Goal: Task Accomplishment & Management: Use online tool/utility

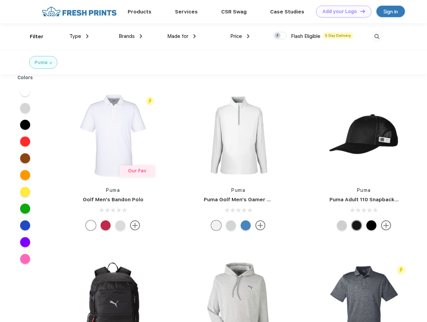
click at [341, 11] on link "Add your Logo Design Tool" at bounding box center [343, 12] width 55 height 12
click at [0, 0] on div "Design Tool" at bounding box center [0, 0] width 0 height 0
click at [360, 11] on link "Add your Logo Design Tool" at bounding box center [343, 12] width 55 height 12
click at [32, 37] on div "Filter" at bounding box center [37, 37] width 14 height 8
click at [79, 36] on span "Type" at bounding box center [75, 36] width 12 height 6
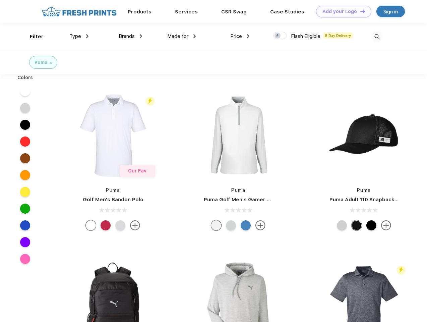
click at [130, 36] on span "Brands" at bounding box center [127, 36] width 16 height 6
click at [182, 36] on span "Made for" at bounding box center [177, 36] width 21 height 6
click at [240, 36] on span "Price" at bounding box center [236, 36] width 12 height 6
click at [280, 36] on div at bounding box center [280, 35] width 13 height 7
click at [278, 36] on input "checkbox" at bounding box center [276, 34] width 4 height 4
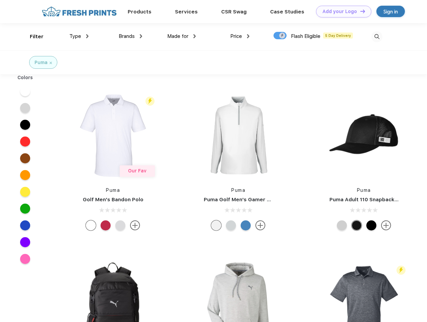
click at [377, 37] on img at bounding box center [376, 36] width 11 height 11
